Goal: Navigation & Orientation: Understand site structure

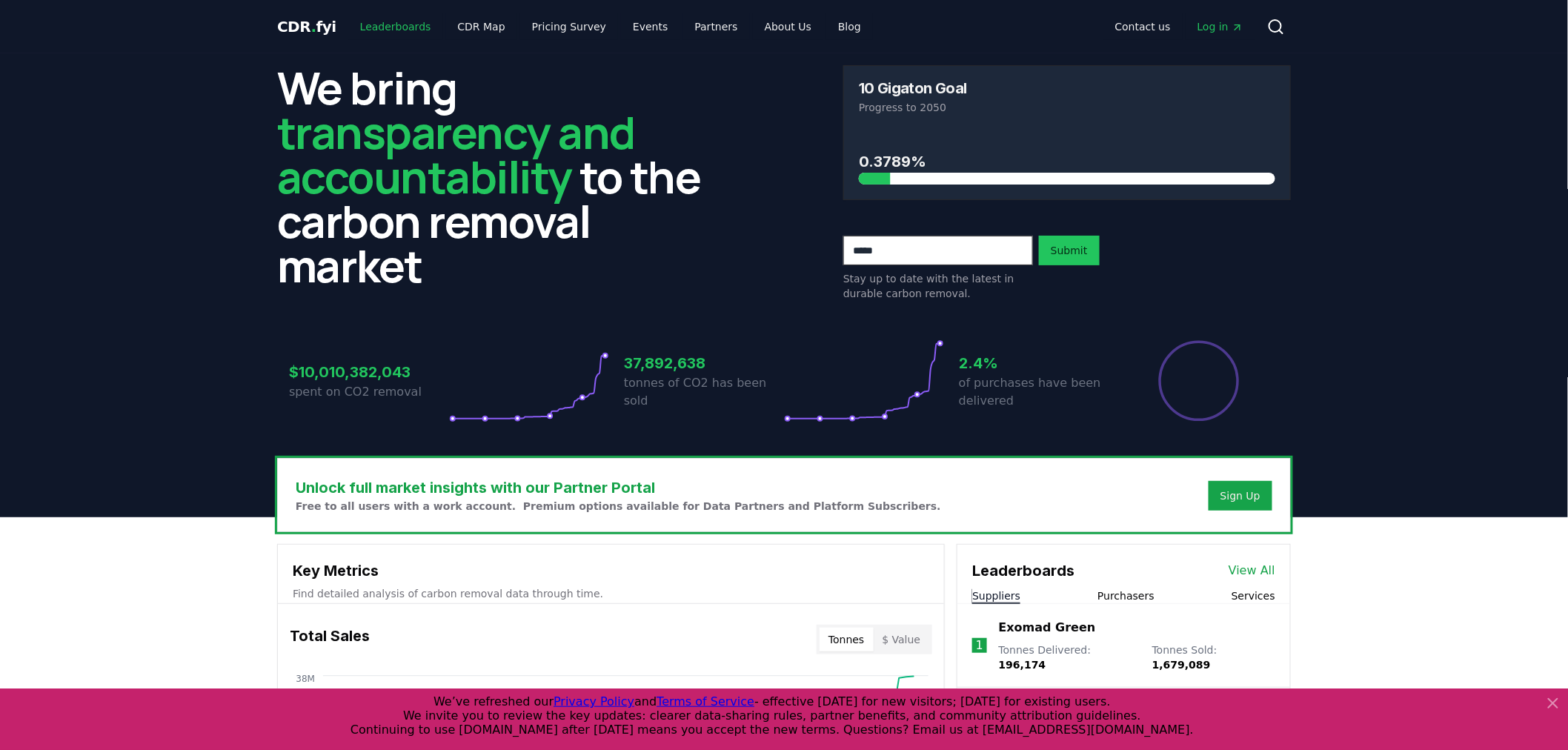
click at [398, 26] on link "Leaderboards" at bounding box center [395, 27] width 95 height 27
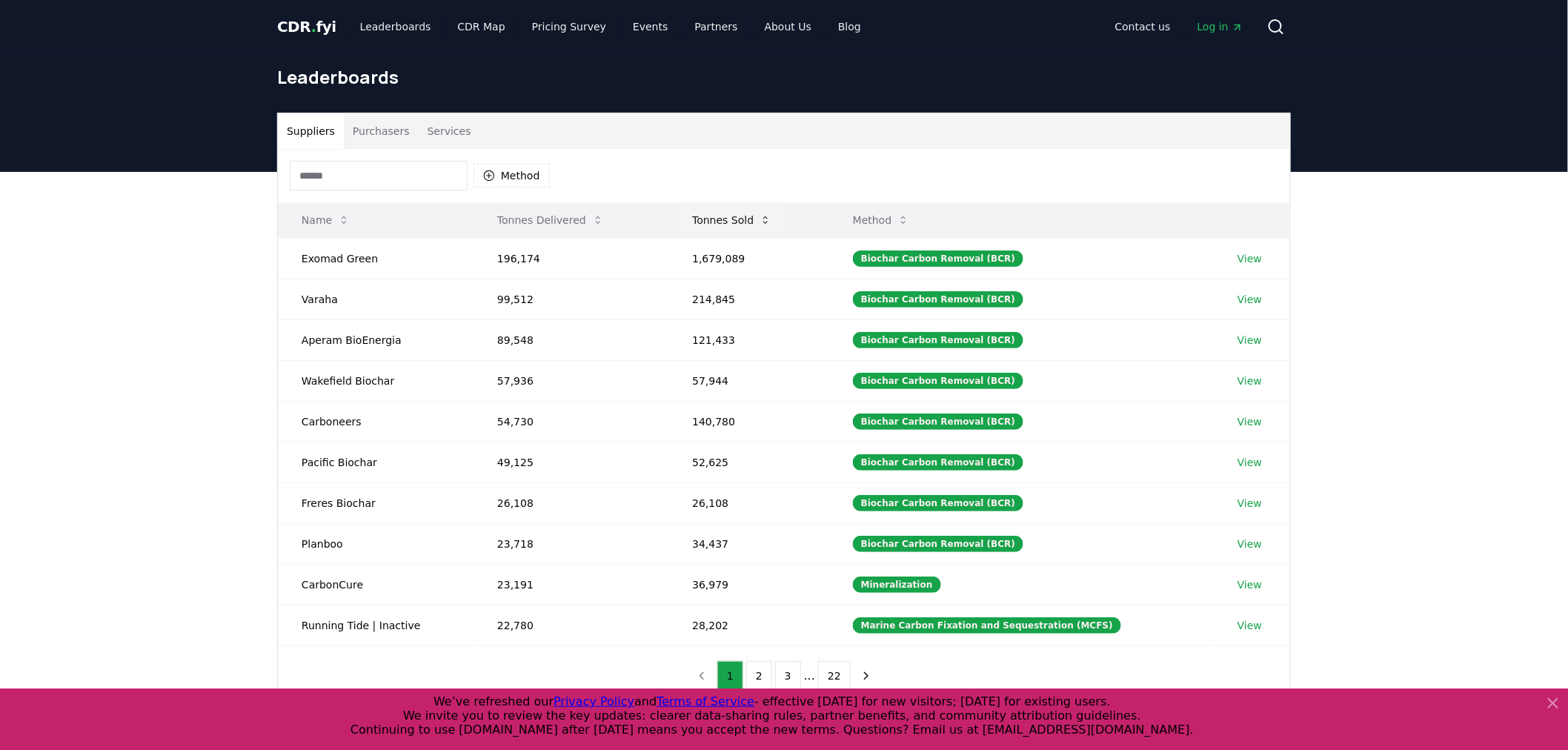
click at [766, 214] on icon at bounding box center [765, 220] width 12 height 12
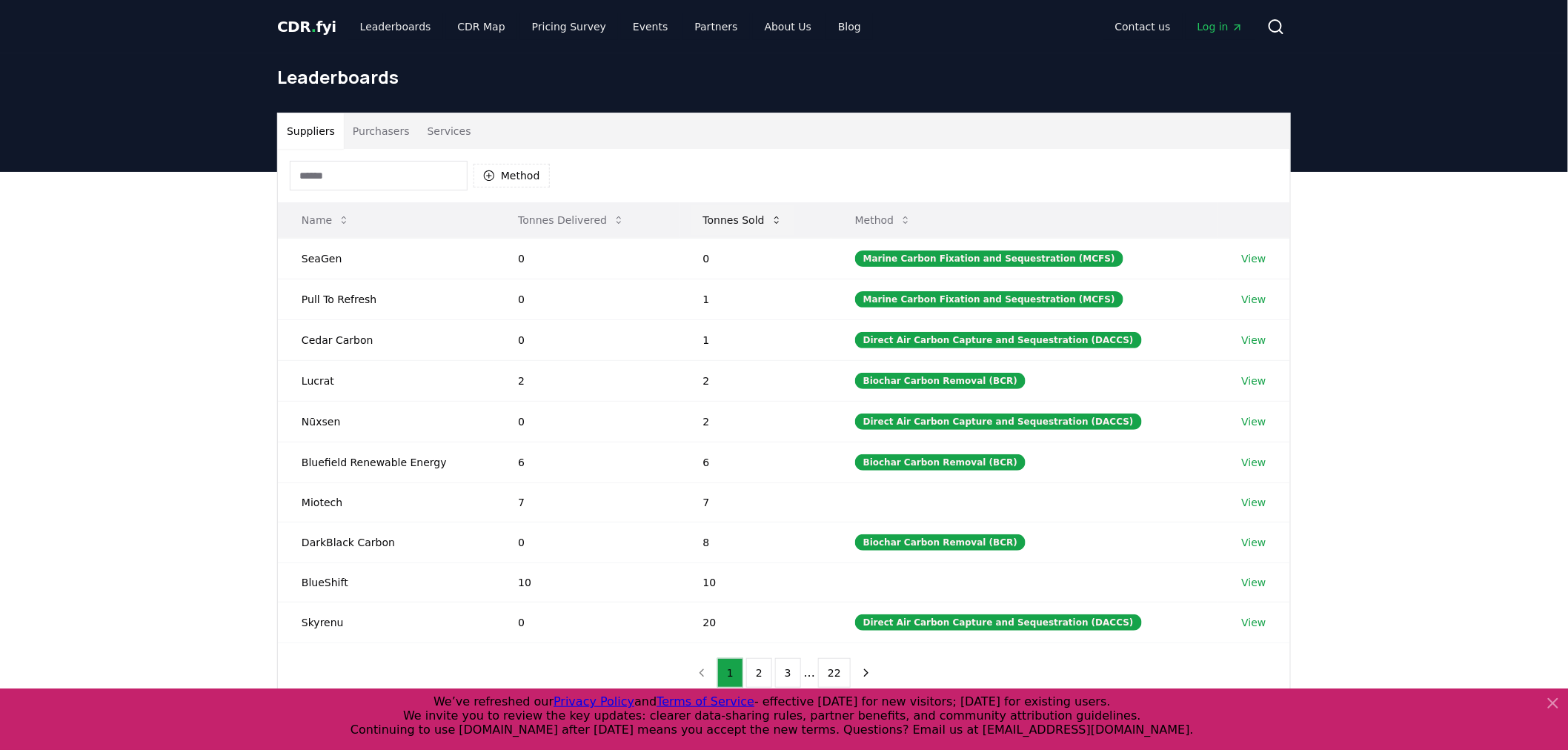
click at [769, 219] on button "Tonnes Sold" at bounding box center [743, 220] width 103 height 30
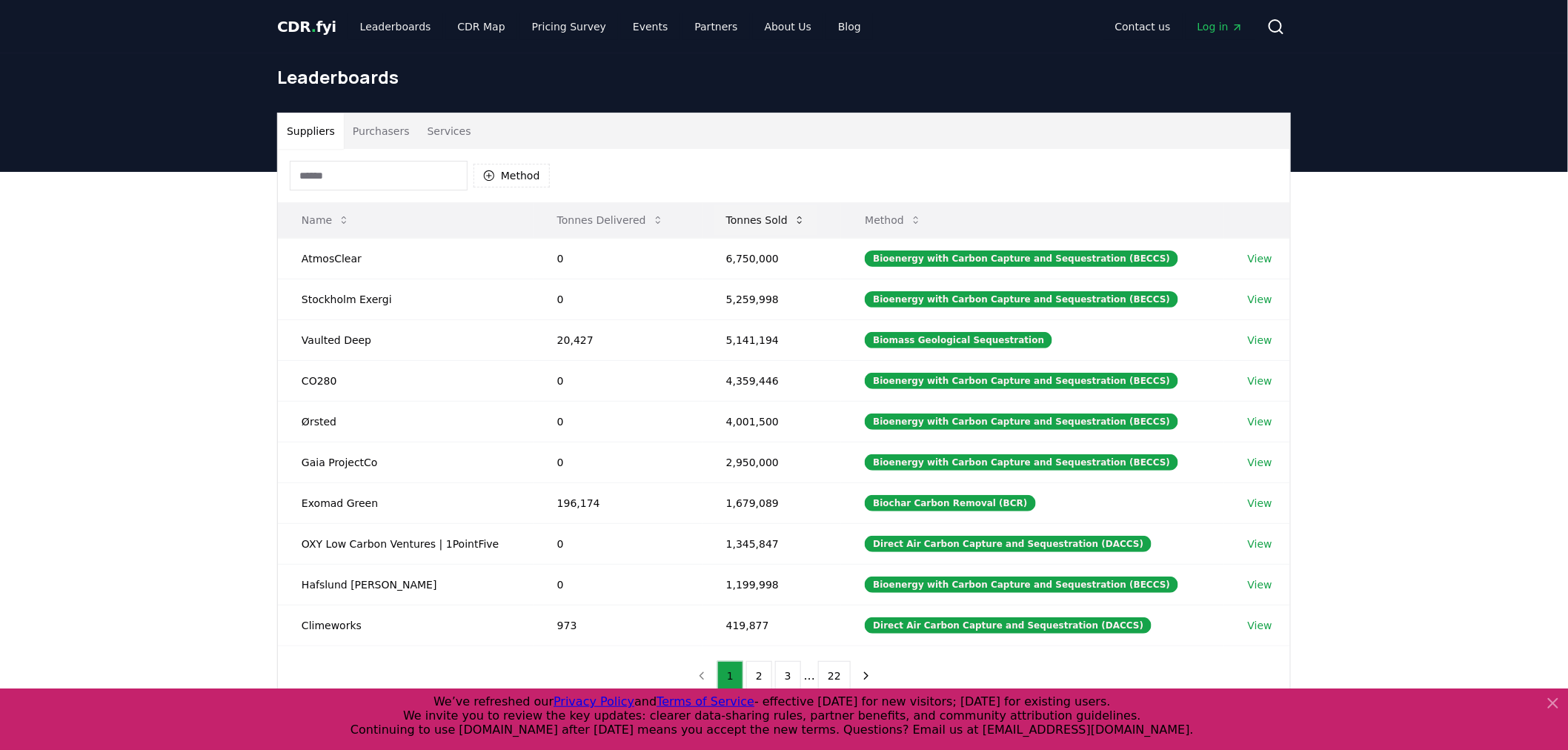
click at [798, 224] on icon at bounding box center [800, 220] width 12 height 12
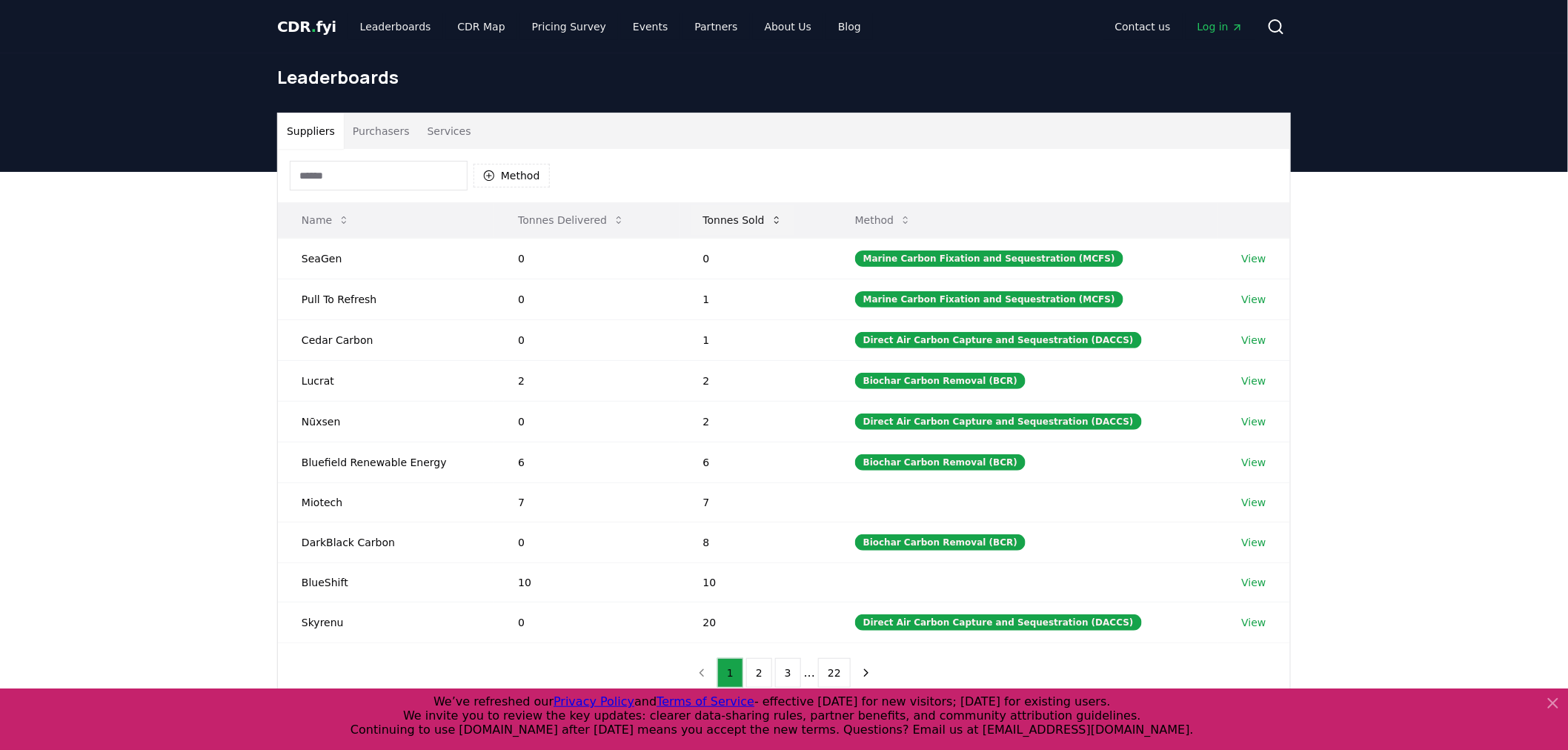
click at [783, 216] on icon at bounding box center [777, 220] width 12 height 12
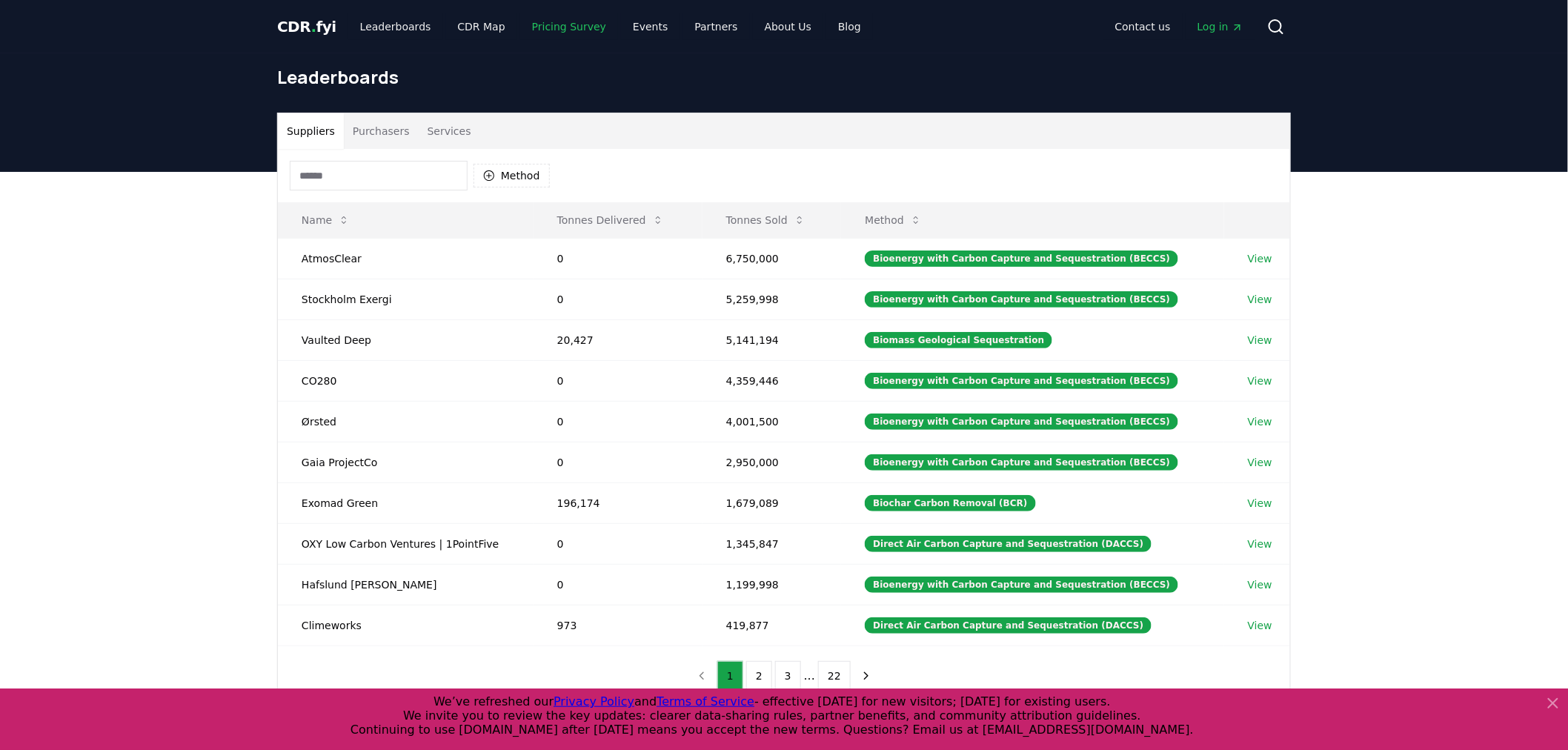
click at [558, 28] on link "Pricing Survey" at bounding box center [569, 27] width 98 height 27
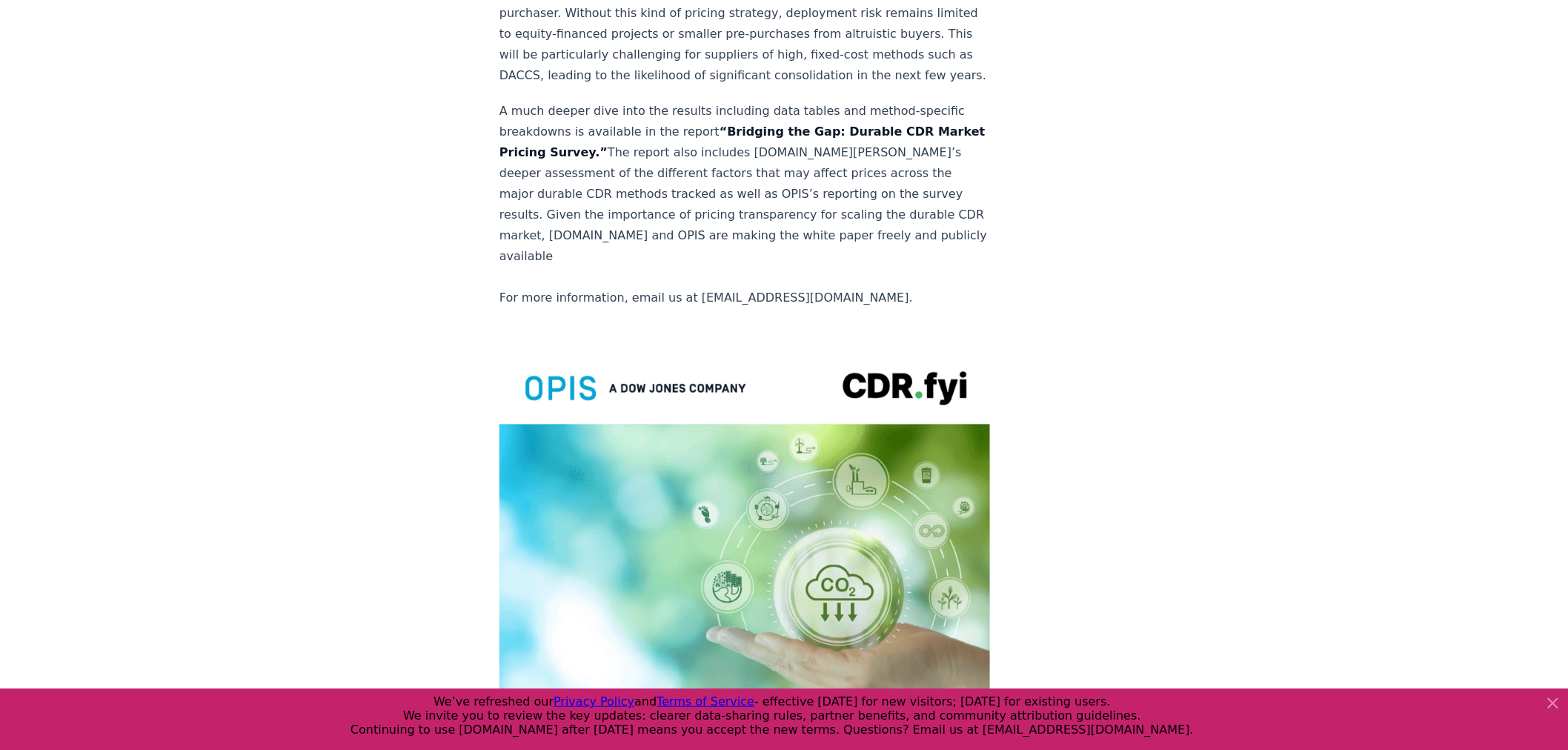
scroll to position [3005, 0]
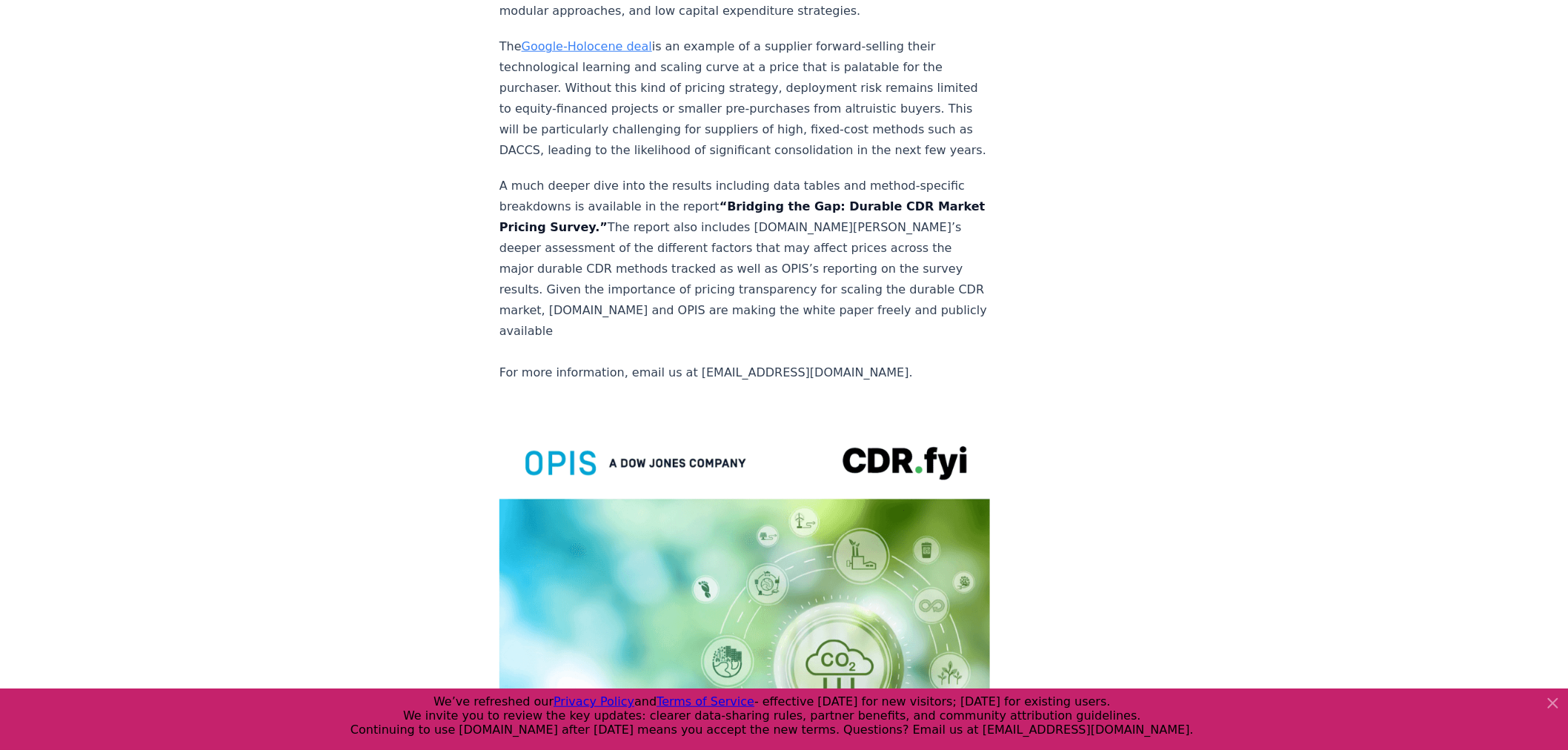
click at [654, 419] on img at bounding box center [745, 738] width 491 height 640
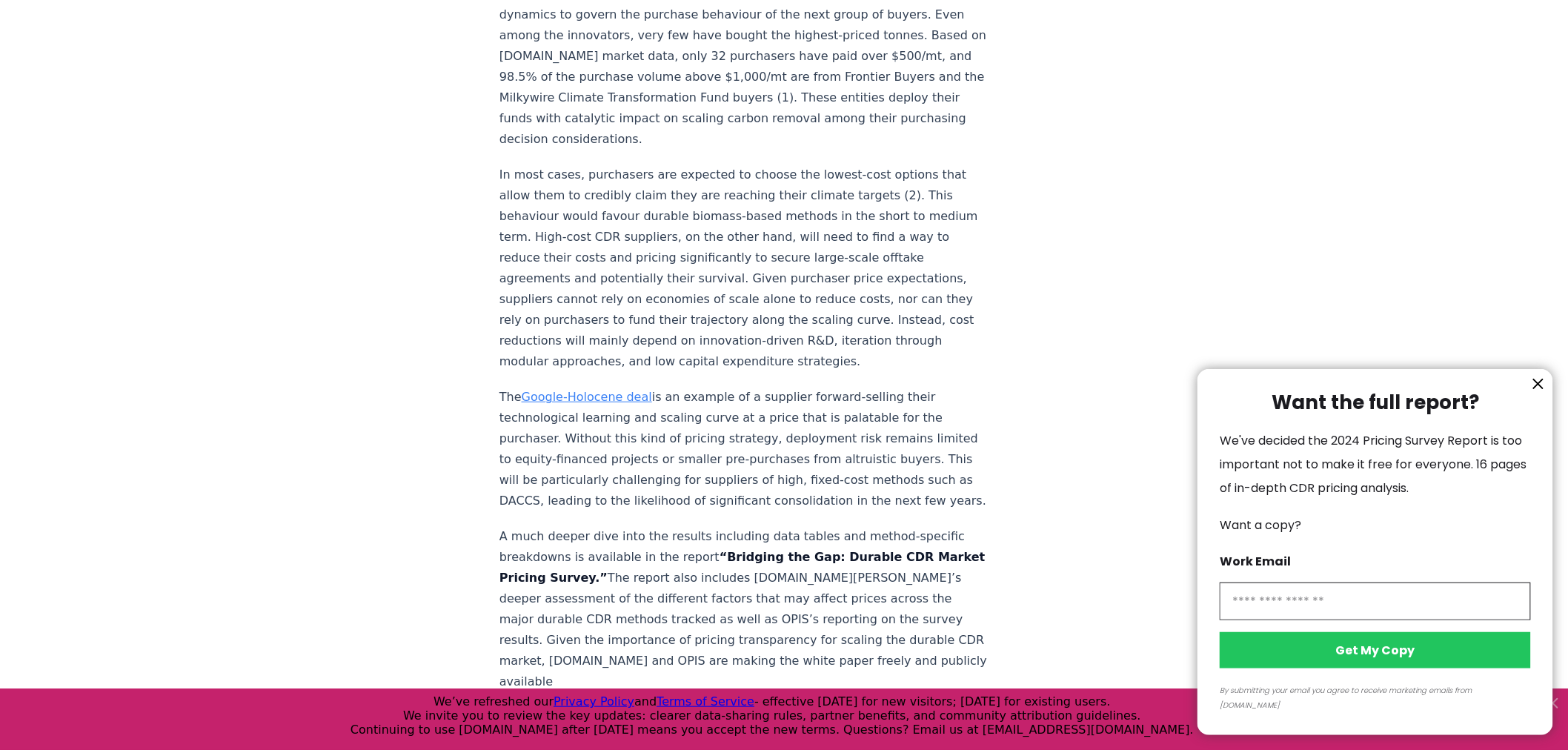
scroll to position [2593, 0]
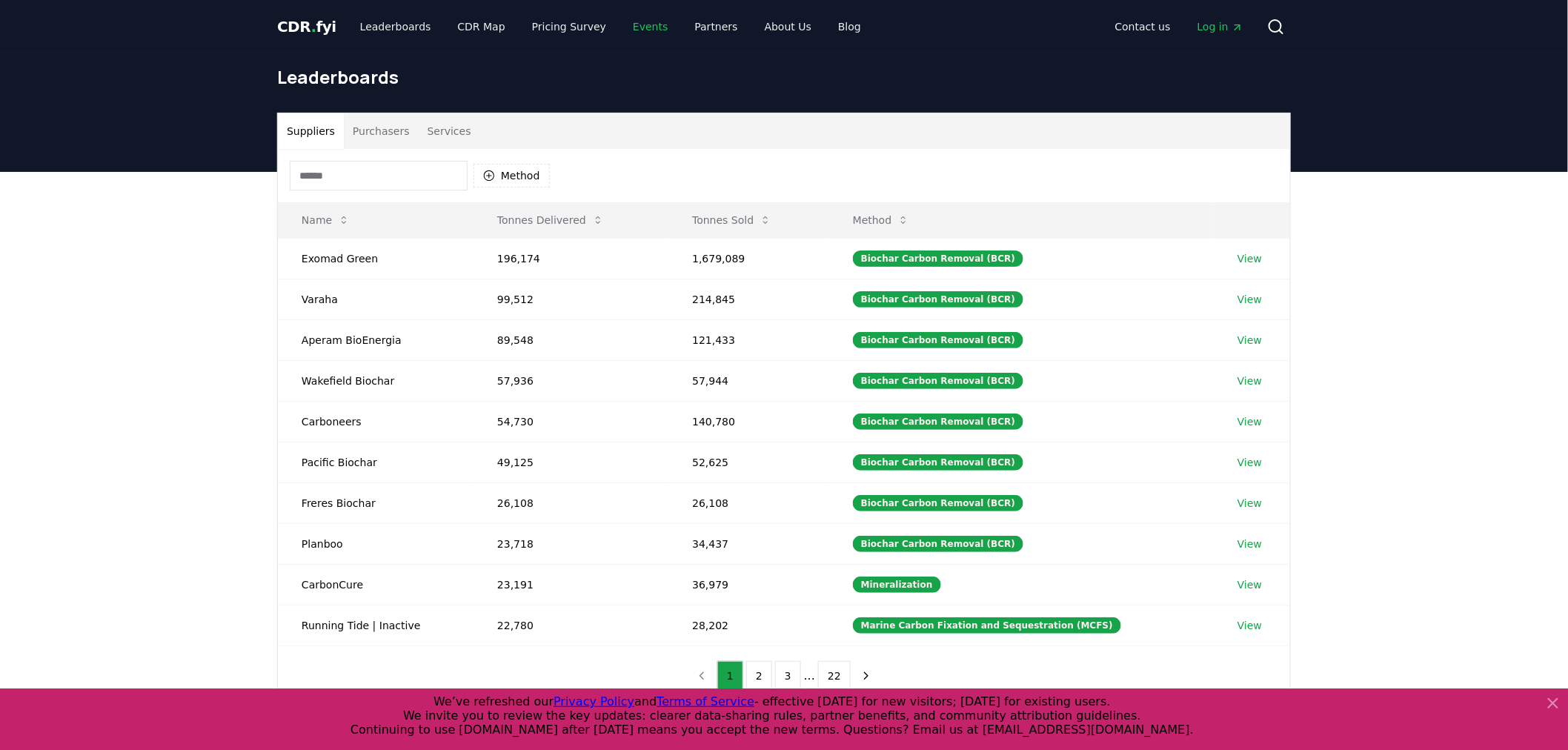
click at [621, 24] on link "Events" at bounding box center [650, 27] width 59 height 27
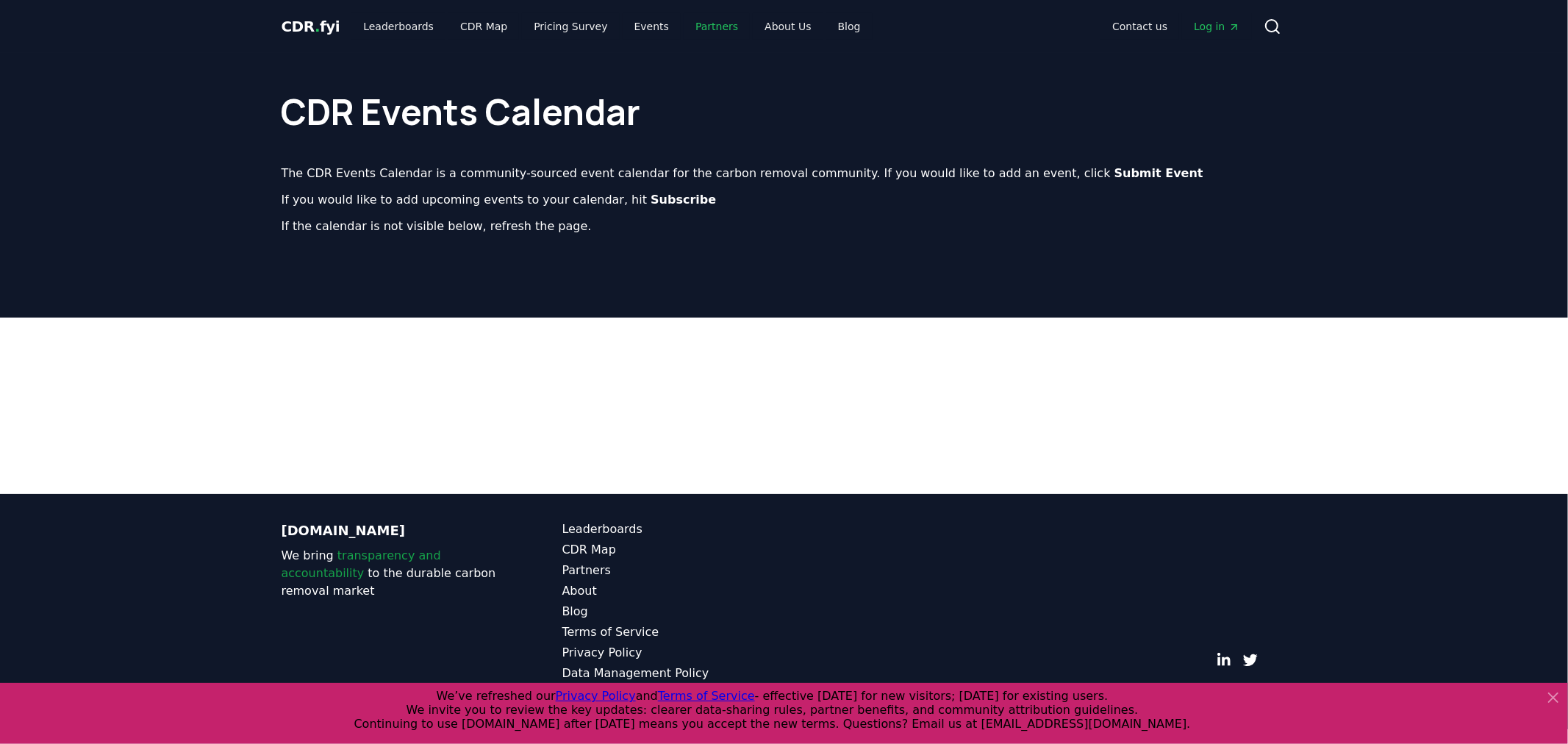
click at [687, 17] on link "Partners" at bounding box center [717, 27] width 66 height 27
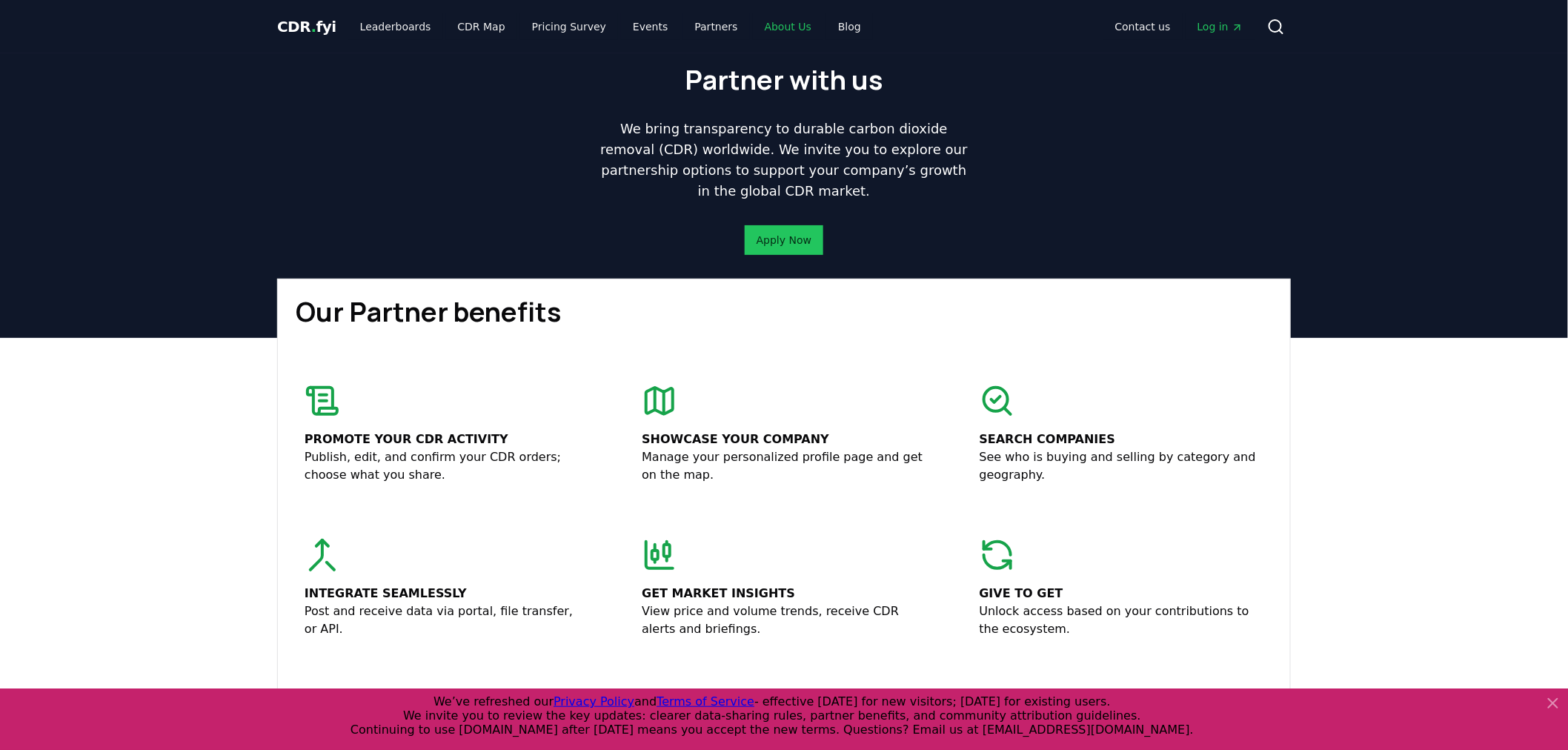
click at [753, 24] on link "About Us" at bounding box center [788, 27] width 71 height 27
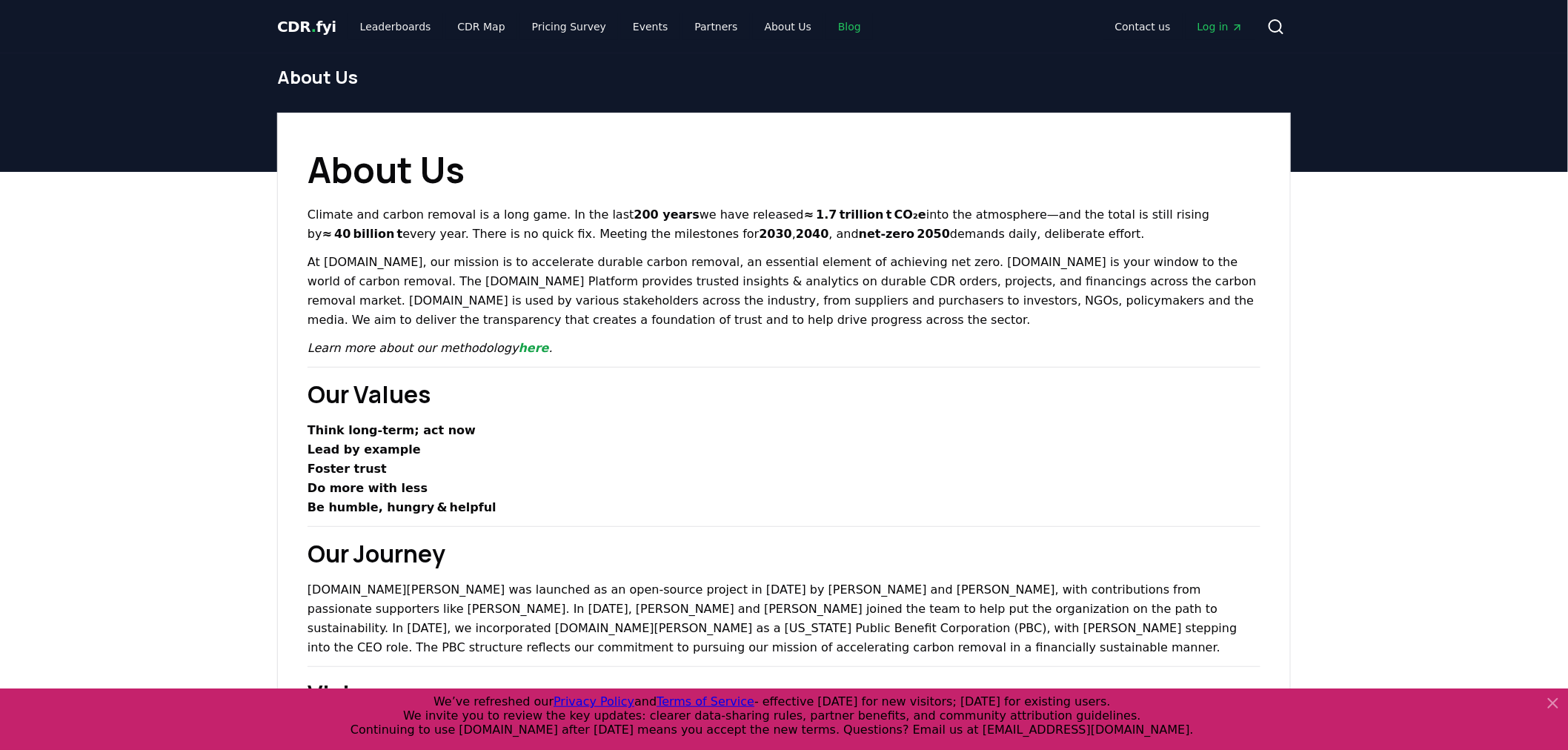
click at [826, 19] on link "Blog" at bounding box center [850, 27] width 47 height 27
click at [826, 21] on link "Blog" at bounding box center [850, 27] width 47 height 27
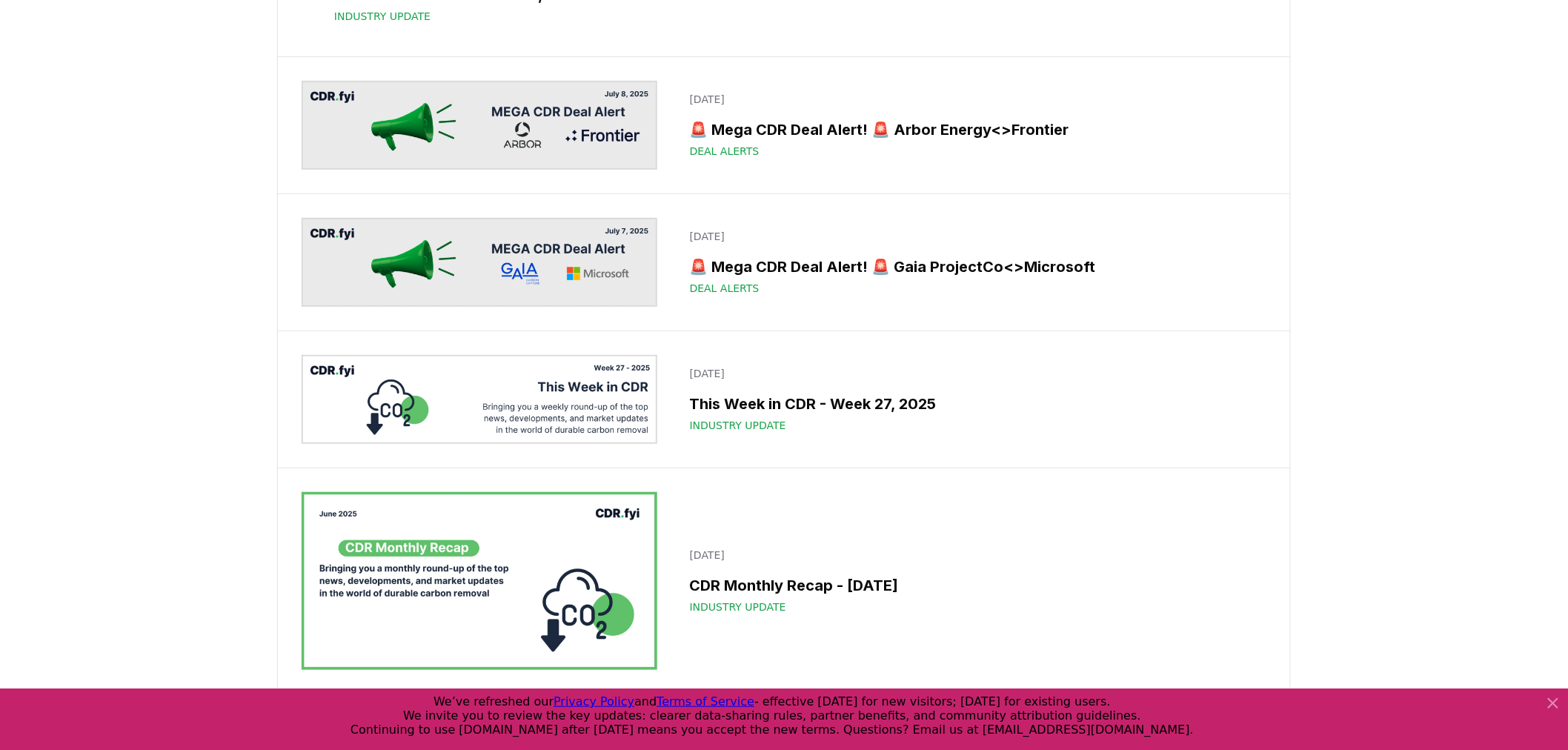
scroll to position [2640, 0]
